Goal: Check status

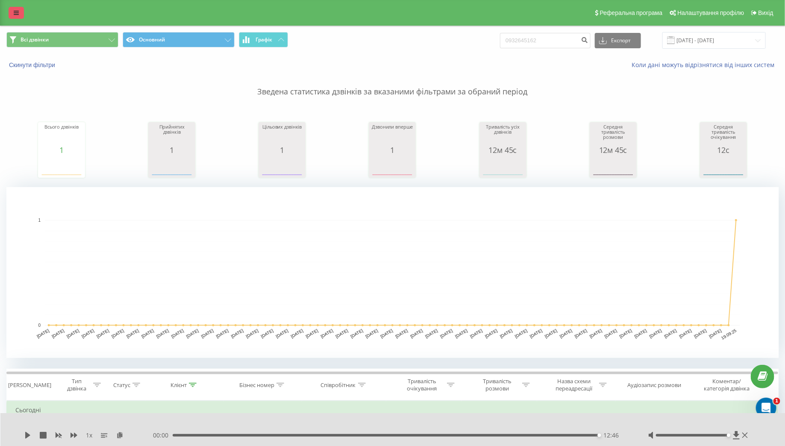
click at [19, 14] on link at bounding box center [16, 13] width 15 height 12
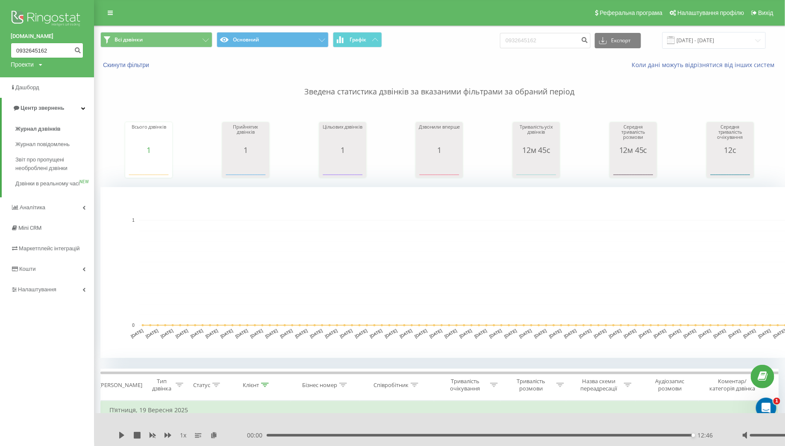
click at [57, 48] on input "0932645162" at bounding box center [47, 50] width 73 height 15
paste input "84204459"
type input "0984204459"
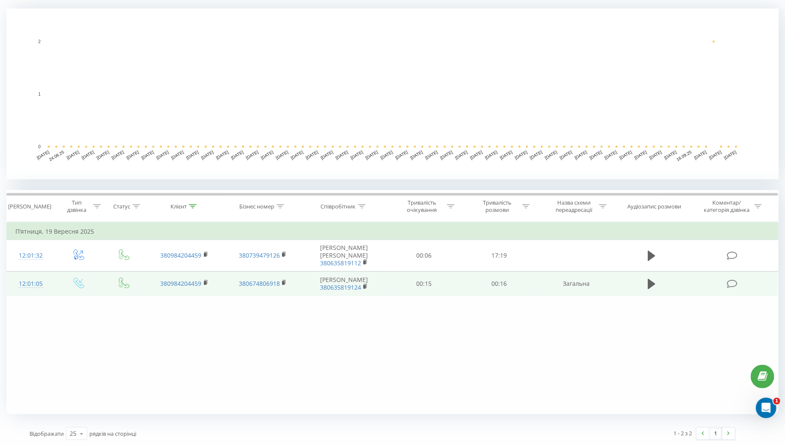
scroll to position [165, 0]
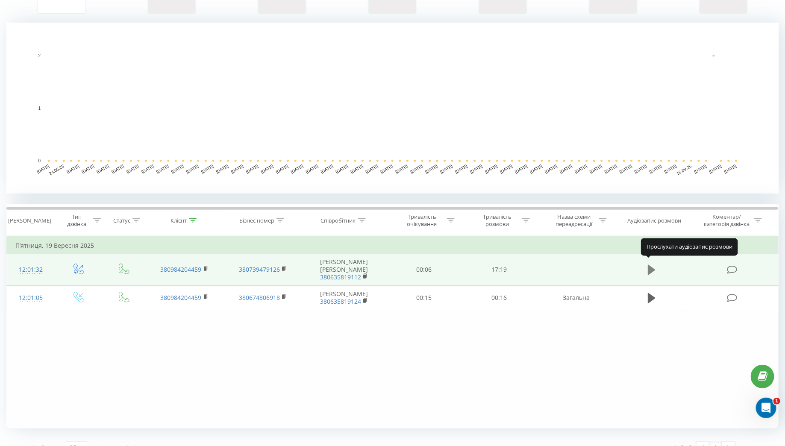
click at [653, 265] on icon at bounding box center [652, 270] width 8 height 10
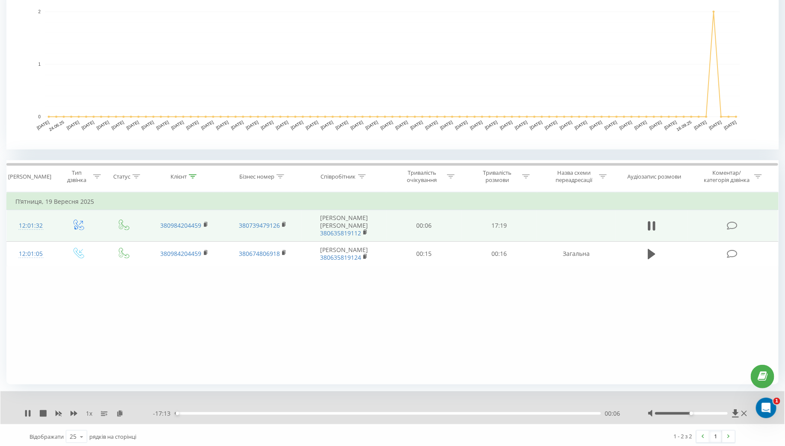
scroll to position [209, 0]
drag, startPoint x: 177, startPoint y: 413, endPoint x: 148, endPoint y: 413, distance: 29.1
click at [156, 413] on div "- 17:13 00:06 00:06" at bounding box center [390, 413] width 474 height 9
click at [30, 410] on icon at bounding box center [30, 413] width 2 height 7
drag, startPoint x: 175, startPoint y: 412, endPoint x: 139, endPoint y: 413, distance: 35.5
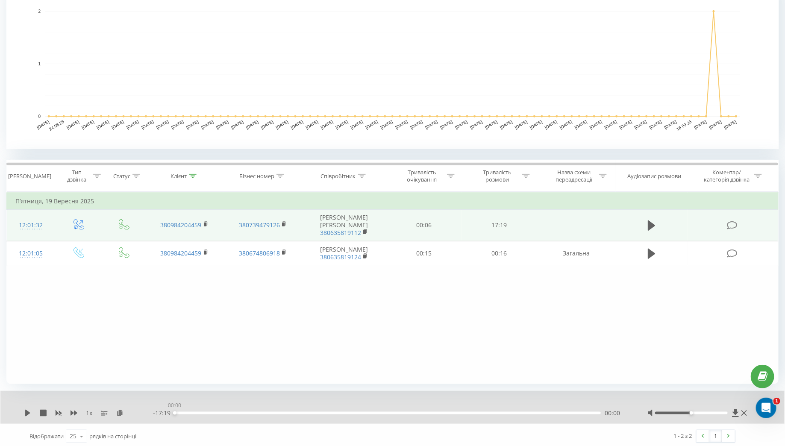
click at [139, 413] on div "1 x - 17:19 00:00 00:00" at bounding box center [386, 413] width 725 height 9
click at [26, 412] on icon at bounding box center [27, 413] width 5 height 7
drag, startPoint x: 694, startPoint y: 412, endPoint x: 747, endPoint y: 412, distance: 53.0
click at [747, 412] on div at bounding box center [698, 413] width 101 height 9
click at [24, 412] on icon at bounding box center [27, 413] width 7 height 7
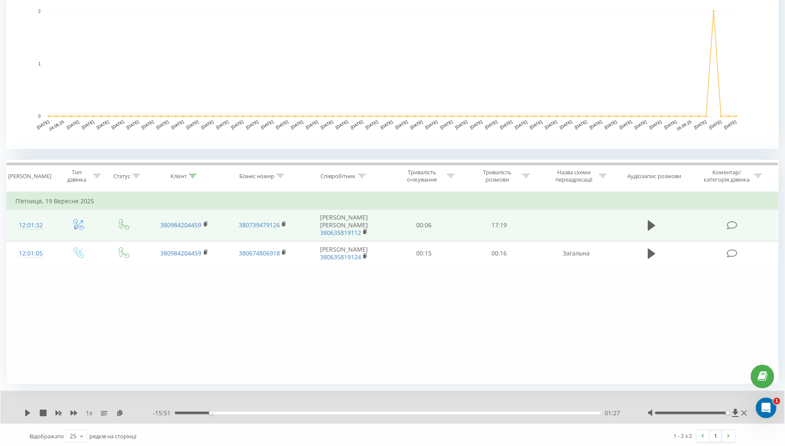
click at [29, 412] on icon at bounding box center [27, 413] width 5 height 7
click at [27, 411] on icon at bounding box center [27, 413] width 7 height 7
click at [29, 412] on icon at bounding box center [27, 413] width 5 height 7
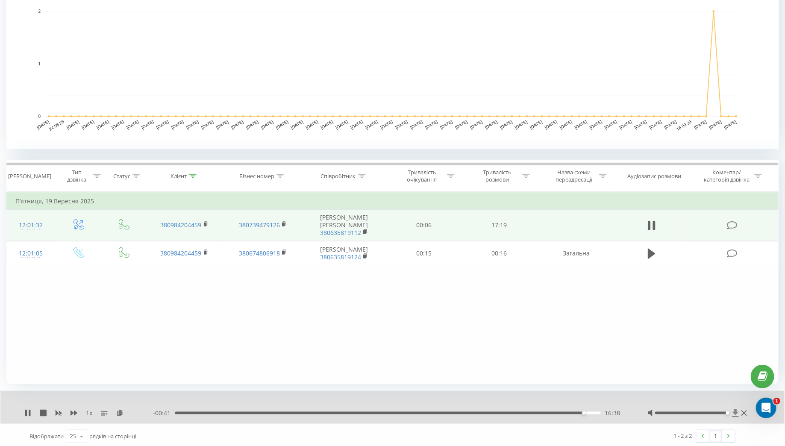
click at [735, 411] on icon at bounding box center [736, 413] width 6 height 8
